Goal: Complete application form: Complete application form

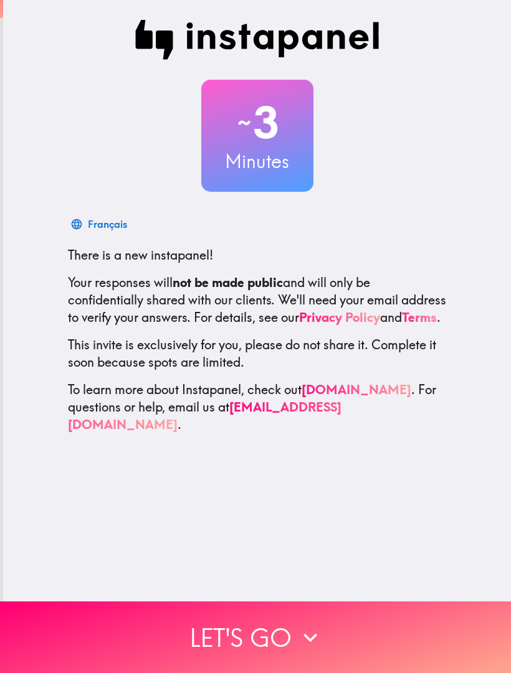
click at [52, 654] on button "Let's go" at bounding box center [255, 637] width 511 height 72
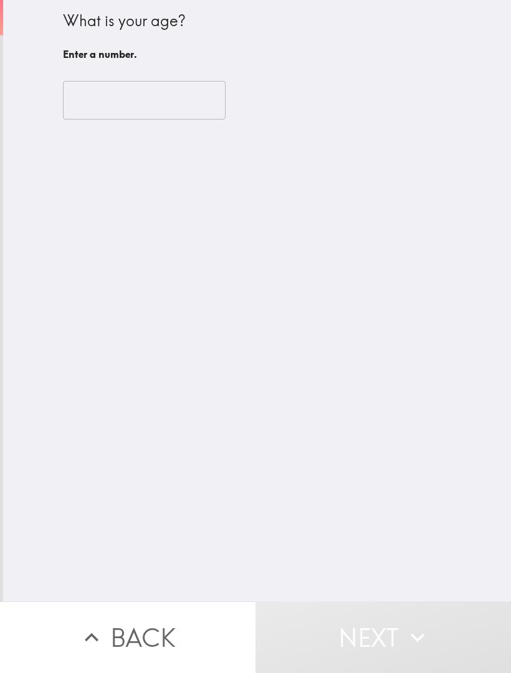
click at [162, 97] on input "number" at bounding box center [144, 100] width 163 height 39
type input "9"
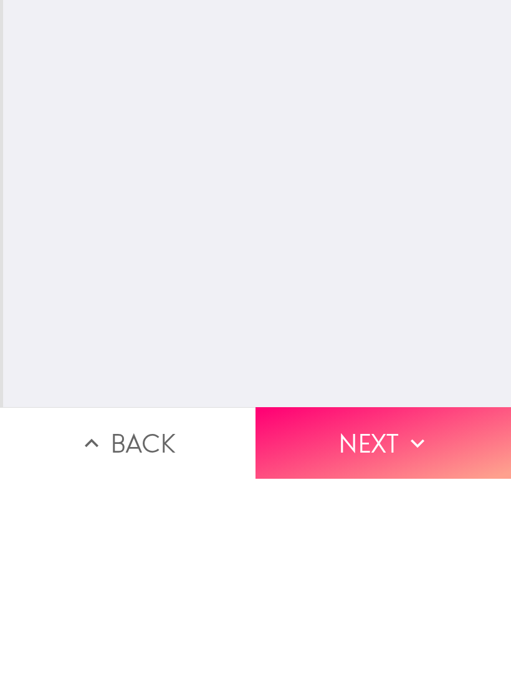
type input "19"
click at [396, 601] on button "Next" at bounding box center [382, 637] width 255 height 72
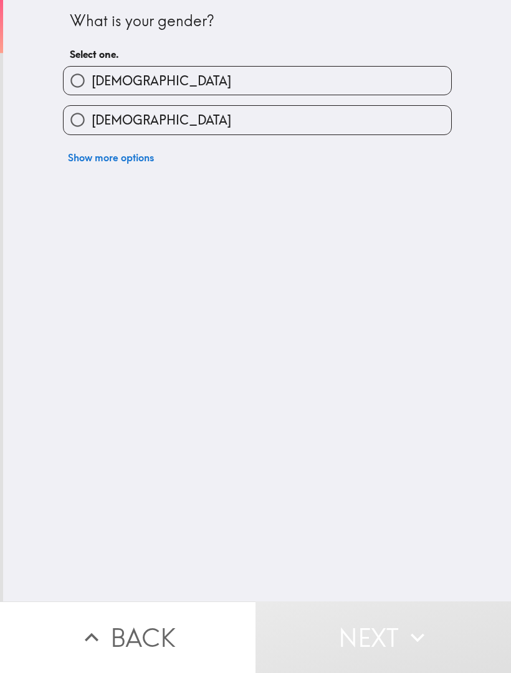
click at [367, 75] on label "[DEMOGRAPHIC_DATA]" at bounding box center [257, 81] width 387 height 28
click at [92, 75] on input "[DEMOGRAPHIC_DATA]" at bounding box center [78, 81] width 28 height 28
radio input "true"
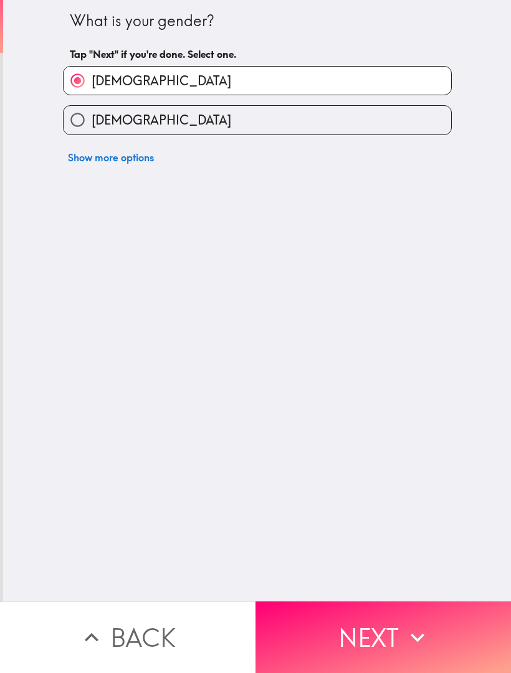
click at [362, 634] on button "Next" at bounding box center [382, 637] width 255 height 72
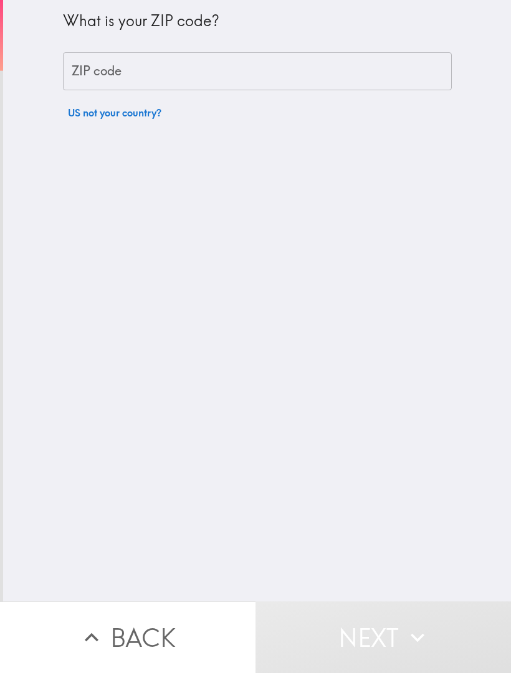
click at [363, 68] on input "ZIP code" at bounding box center [257, 71] width 389 height 39
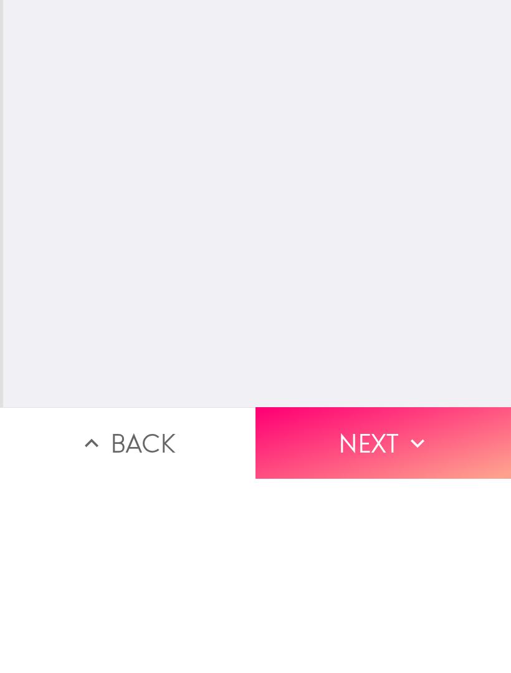
type input "75150"
click at [417, 624] on icon "button" at bounding box center [416, 637] width 27 height 27
